Goal: Find specific page/section: Find specific page/section

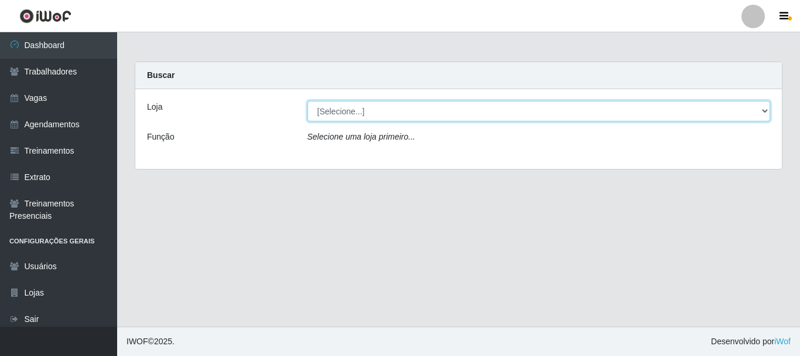
click at [763, 113] on select "[Selecione...] SuperFácil Atacado - [PERSON_NAME]" at bounding box center [539, 111] width 463 height 21
select select "399"
click at [308, 101] on select "[Selecione...] SuperFácil Atacado - [PERSON_NAME]" at bounding box center [539, 111] width 463 height 21
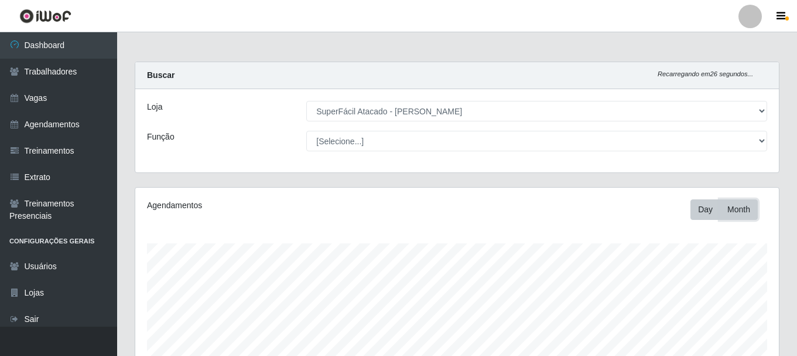
click at [738, 214] on button "Month" at bounding box center [739, 209] width 38 height 21
click at [705, 214] on button "Day" at bounding box center [706, 209] width 30 height 21
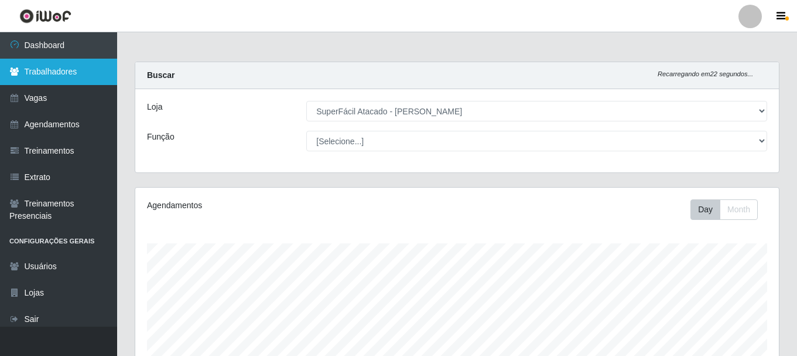
click at [57, 67] on link "Trabalhadores" at bounding box center [58, 72] width 117 height 26
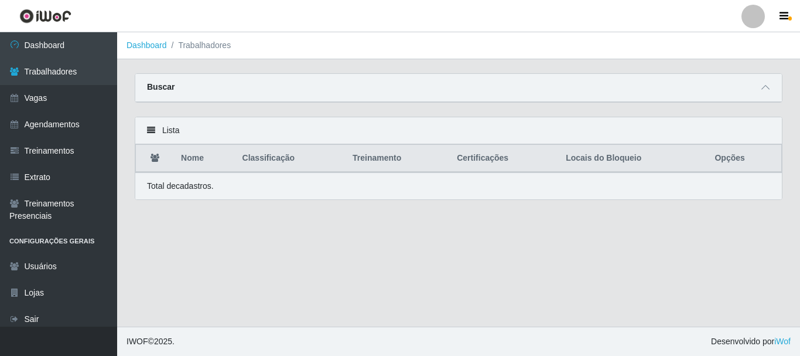
click at [153, 130] on icon at bounding box center [151, 130] width 8 height 8
click at [762, 86] on icon at bounding box center [766, 87] width 8 height 8
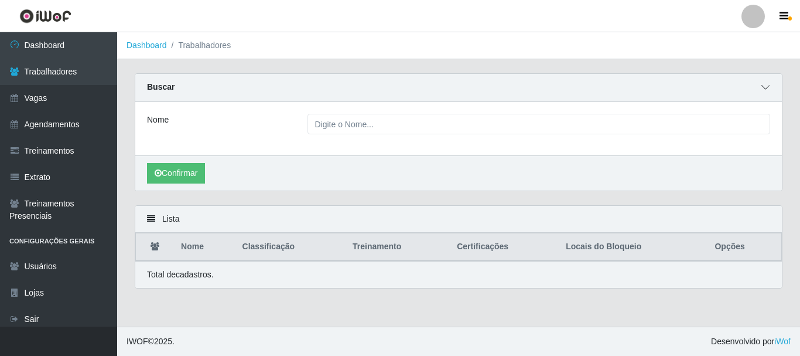
click at [771, 87] on span at bounding box center [766, 87] width 14 height 13
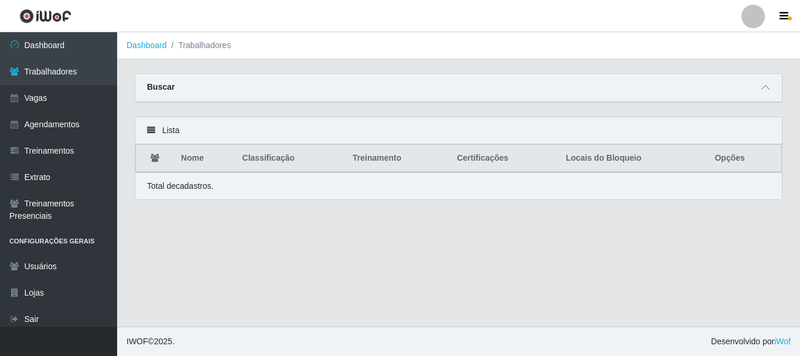
click at [153, 133] on icon at bounding box center [151, 130] width 8 height 8
click at [151, 128] on icon at bounding box center [151, 130] width 8 height 8
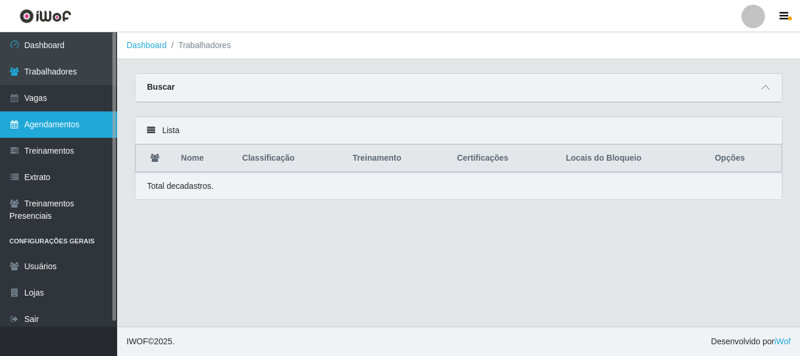
click at [22, 125] on link "Agendamentos" at bounding box center [58, 124] width 117 height 26
